Goal: Download file/media

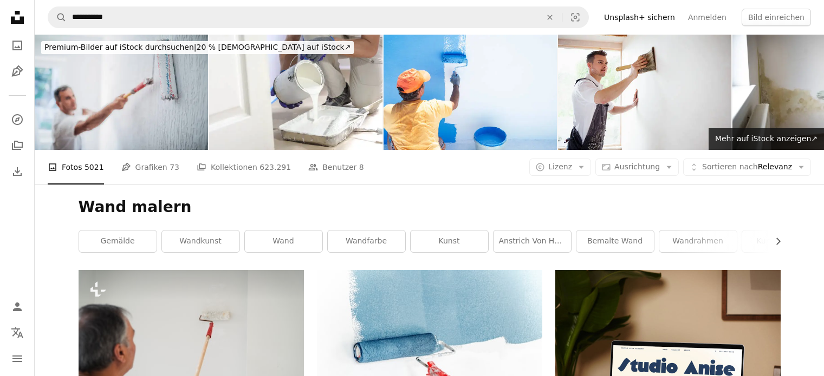
scroll to position [8585, 0]
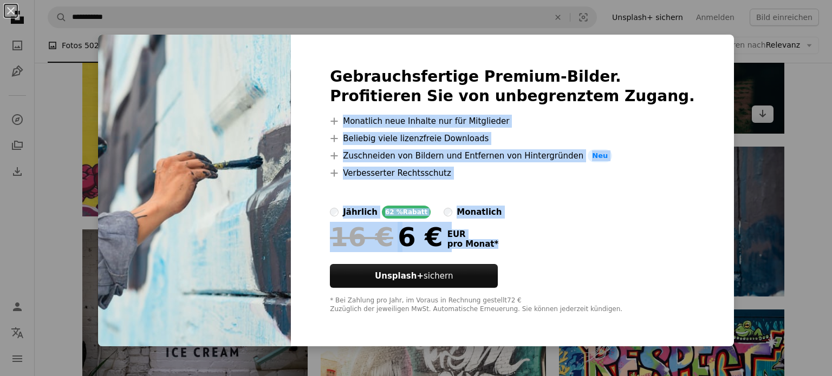
click at [649, 108] on div "An X shape Gebrauchsfertige Premium-Bilder. Profitieren Sie von unbegrenztem Zu…" at bounding box center [416, 188] width 832 height 376
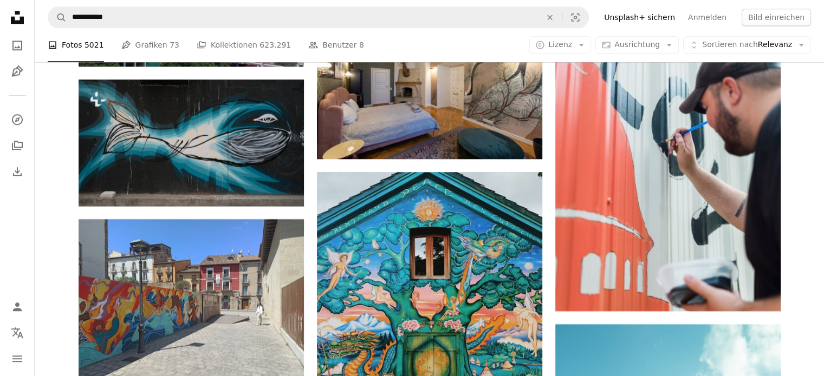
scroll to position [9253, 0]
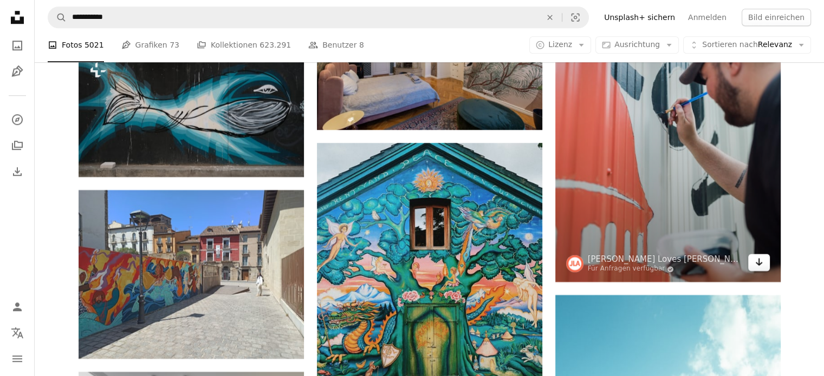
click at [757, 265] on icon "Herunterladen" at bounding box center [758, 262] width 7 height 8
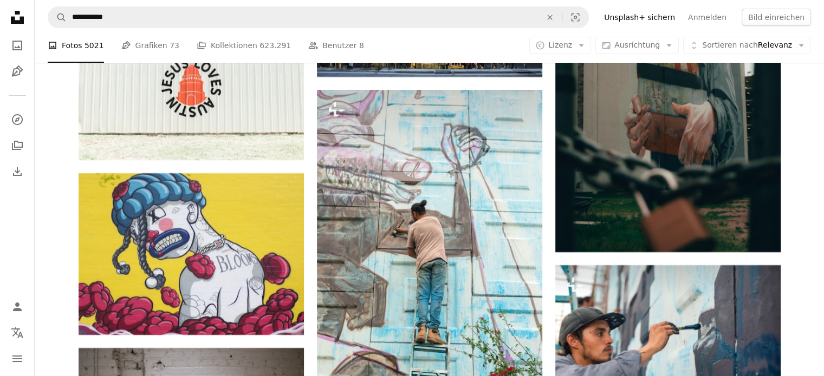
scroll to position [8414, 0]
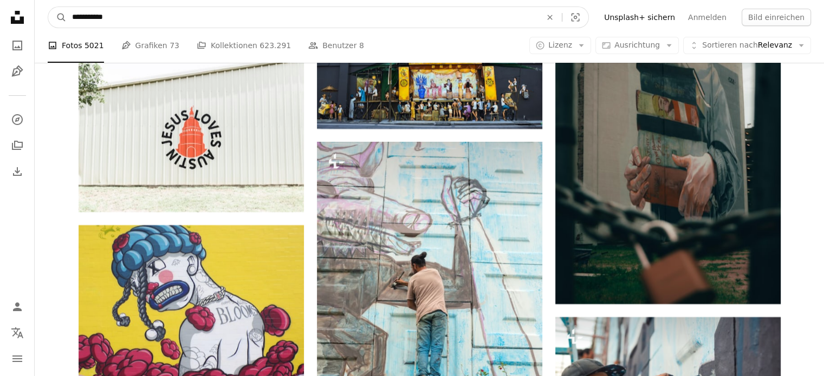
drag, startPoint x: 151, startPoint y: 15, endPoint x: 0, endPoint y: -3, distance: 151.6
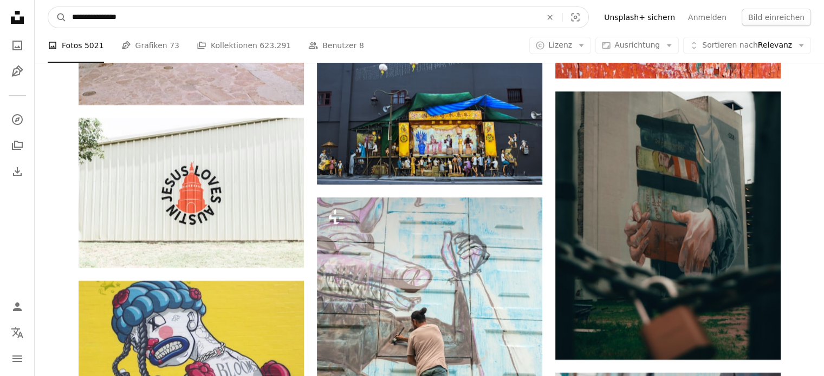
type input "**********"
click at [48, 7] on button "A magnifying glass" at bounding box center [57, 17] width 18 height 21
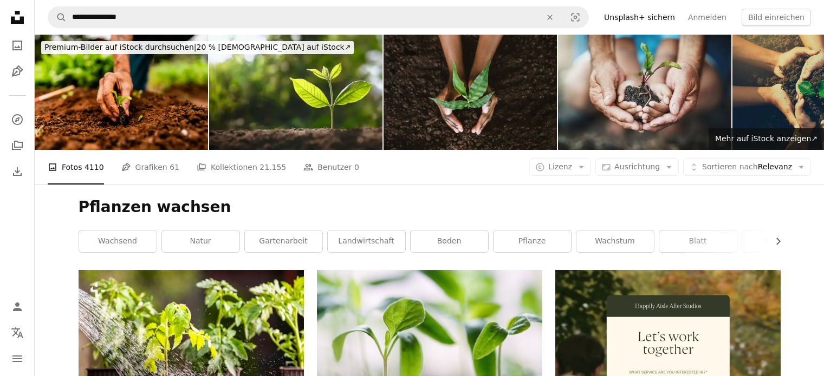
scroll to position [181, 0]
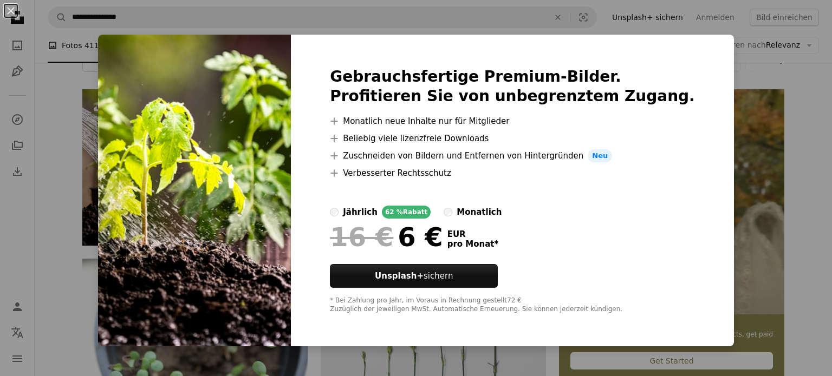
click at [745, 68] on div "An X shape Gebrauchsfertige Premium-Bilder. Profitieren Sie von unbegrenztem Zu…" at bounding box center [416, 188] width 832 height 376
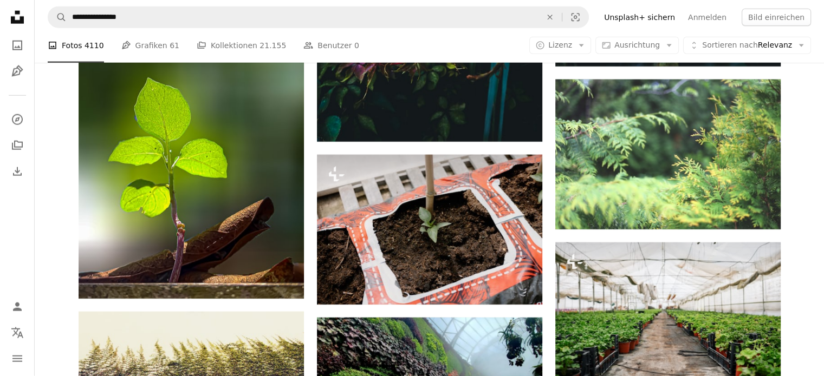
scroll to position [11100, 0]
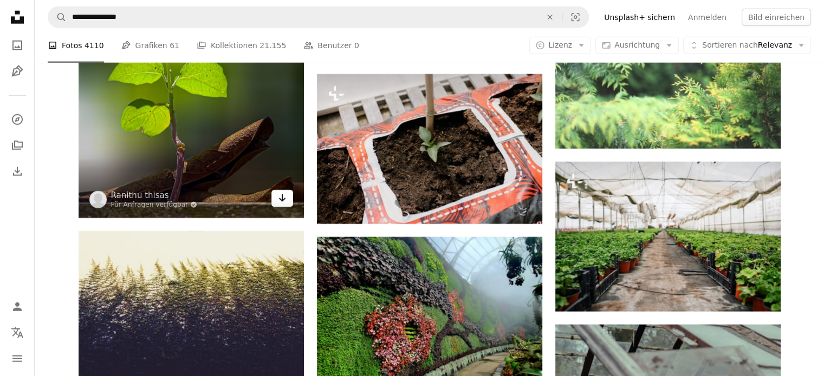
click at [287, 197] on link "Arrow pointing down" at bounding box center [282, 198] width 22 height 17
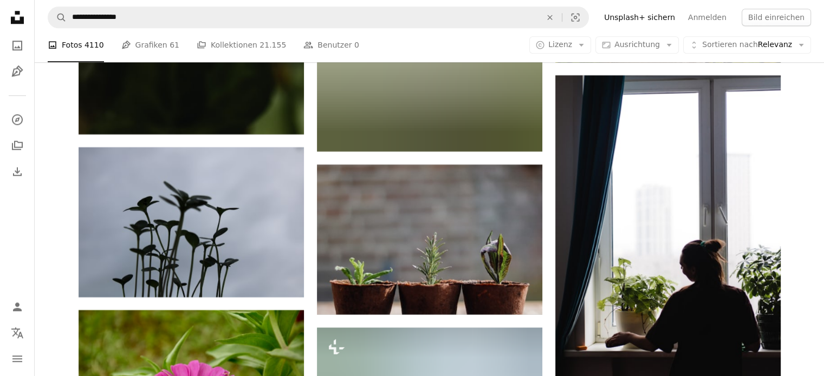
scroll to position [13801, 0]
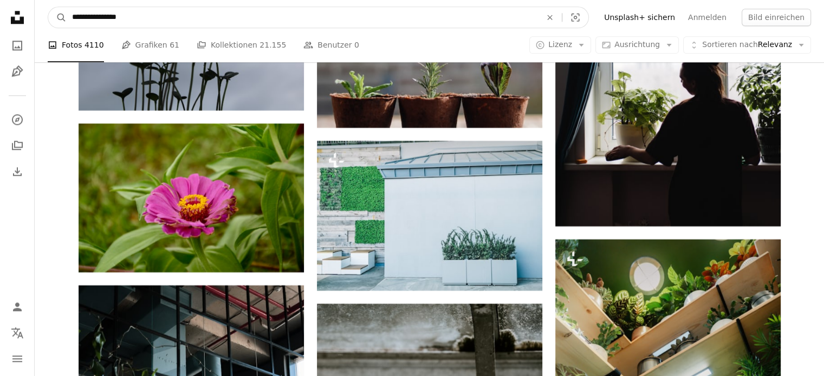
drag, startPoint x: 211, startPoint y: 13, endPoint x: 12, endPoint y: -23, distance: 202.1
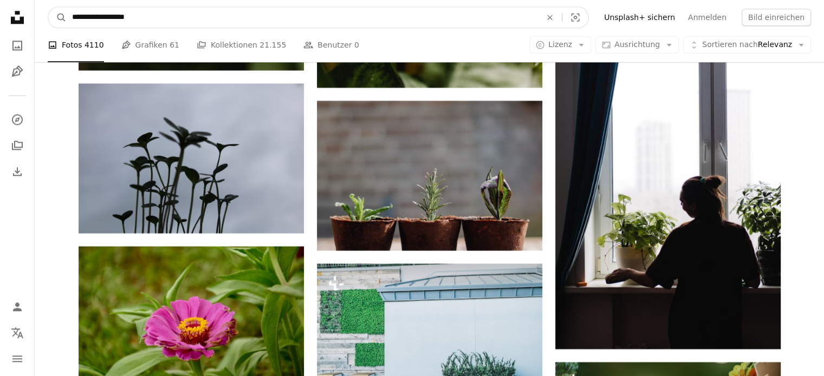
type input "**********"
click at [48, 7] on button "A magnifying glass" at bounding box center [57, 17] width 18 height 21
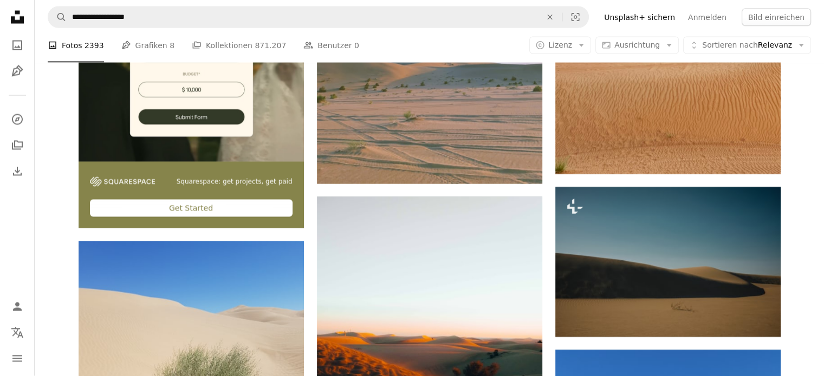
scroll to position [2076, 0]
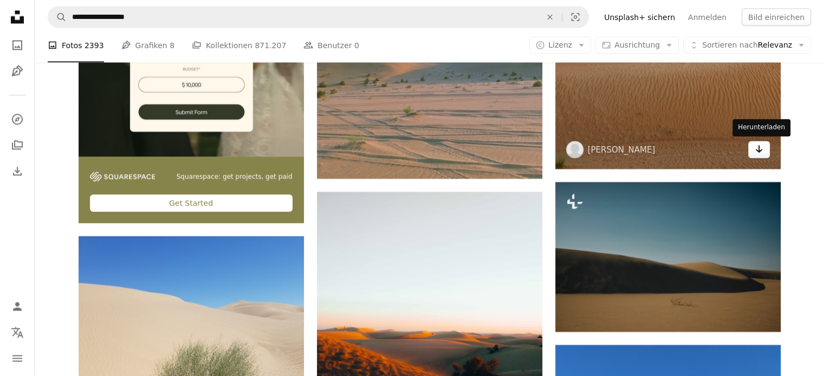
click at [761, 157] on link "Arrow pointing down" at bounding box center [759, 149] width 22 height 17
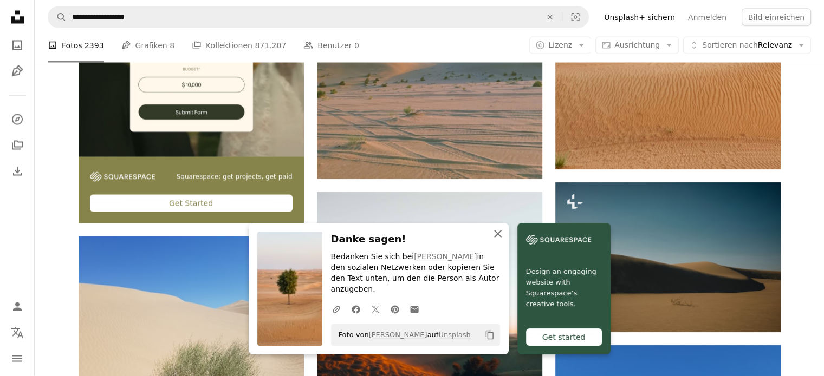
click at [494, 241] on icon "An X shape" at bounding box center [497, 234] width 13 height 13
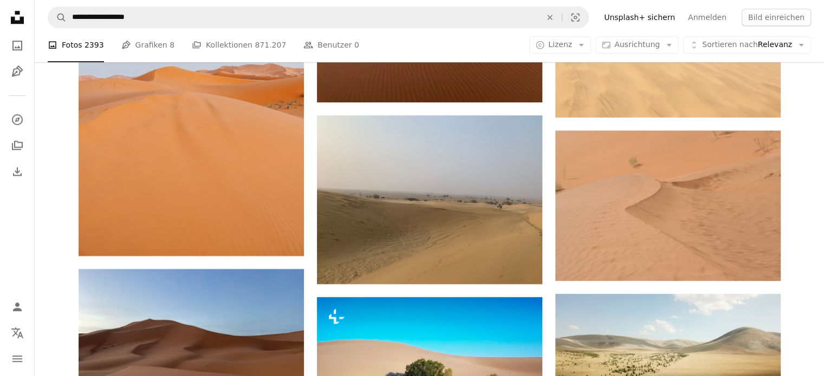
scroll to position [4303, 0]
